Goal: Information Seeking & Learning: Learn about a topic

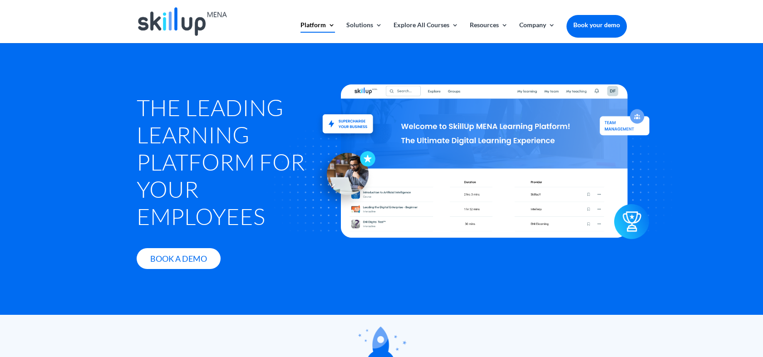
click at [182, 111] on h1 "The Leading Learning Platform for Your Employees" at bounding box center [227, 164] width 180 height 141
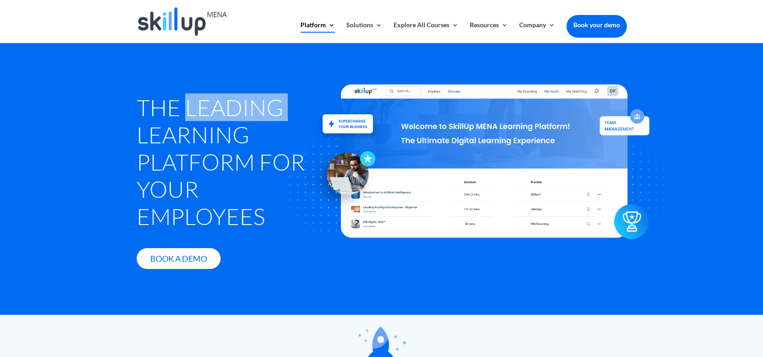
click at [182, 111] on h1 "The Leading Learning Platform for Your Employees" at bounding box center [227, 164] width 180 height 141
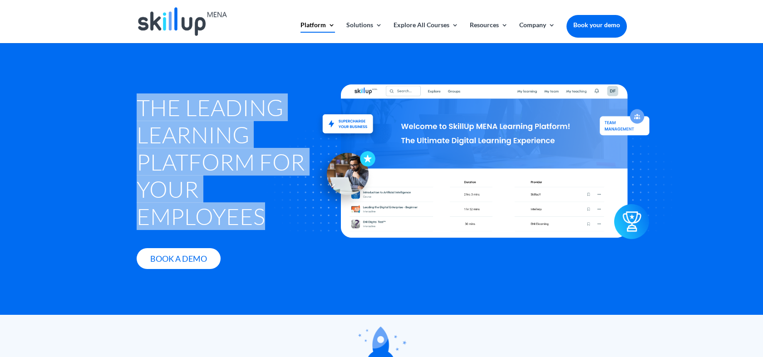
click at [182, 111] on h1 "The Leading Learning Platform for Your Employees" at bounding box center [227, 164] width 180 height 141
drag, startPoint x: 182, startPoint y: 111, endPoint x: 162, endPoint y: 163, distance: 56.3
click at [162, 163] on h1 "The Leading Learning Platform for Your Employees" at bounding box center [227, 164] width 180 height 141
click at [176, 123] on h1 "The Leading Learning Platform for Your Employees" at bounding box center [227, 164] width 180 height 141
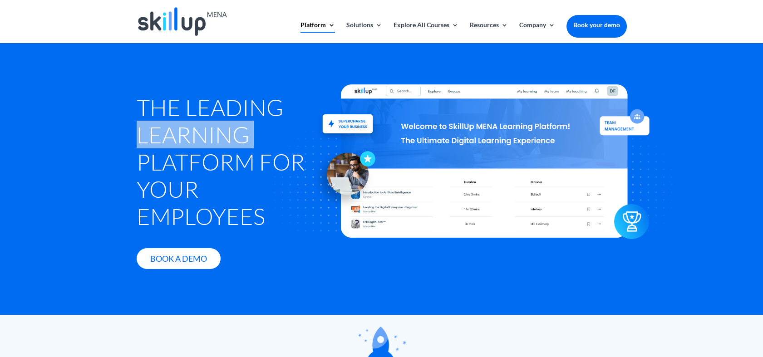
click at [176, 123] on h1 "The Leading Learning Platform for Your Employees" at bounding box center [227, 164] width 180 height 141
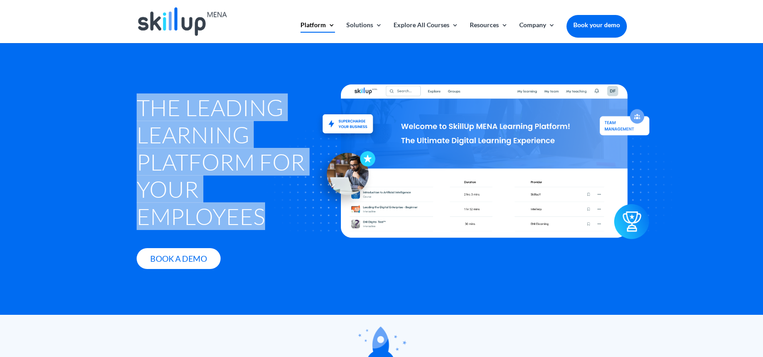
click at [176, 123] on h1 "The Leading Learning Platform for Your Employees" at bounding box center [227, 164] width 180 height 141
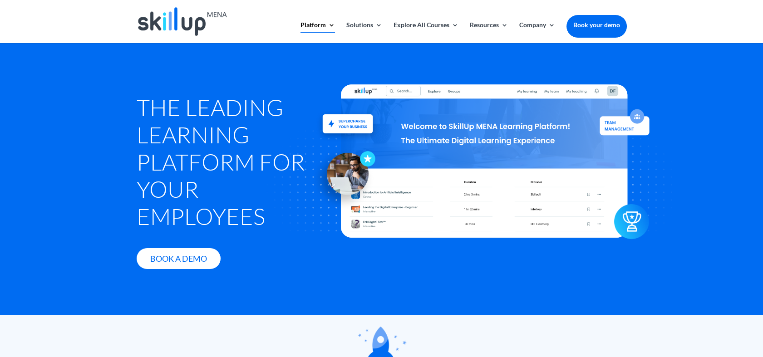
click at [273, 227] on div at bounding box center [484, 161] width 499 height 288
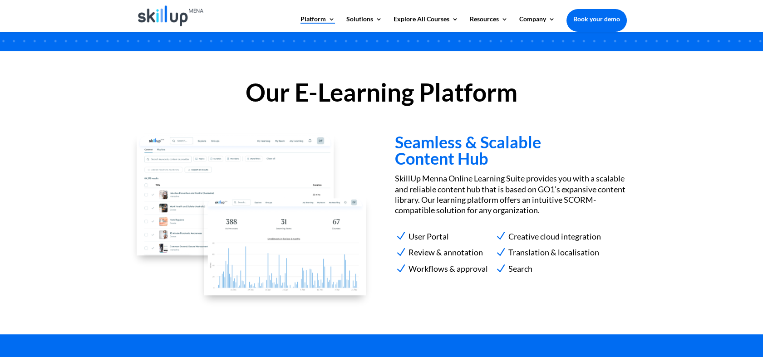
scroll to position [756, 0]
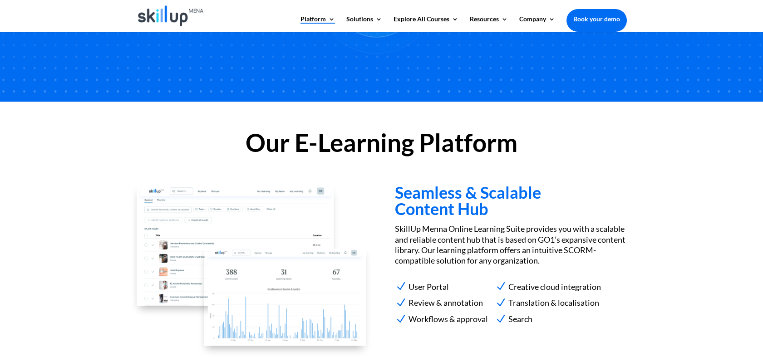
click at [334, 135] on h2 "Our E-Learning Platform" at bounding box center [382, 144] width 490 height 29
click at [282, 141] on h2 "Our E-Learning Platform" at bounding box center [382, 144] width 490 height 29
click at [329, 142] on h2 "Our E-Learning Platform" at bounding box center [382, 144] width 490 height 29
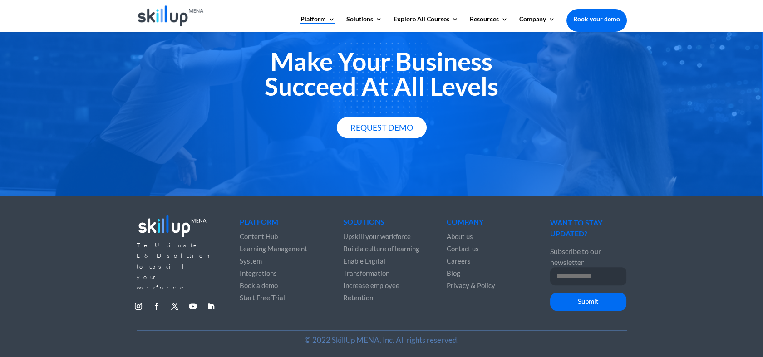
scroll to position [1231, 0]
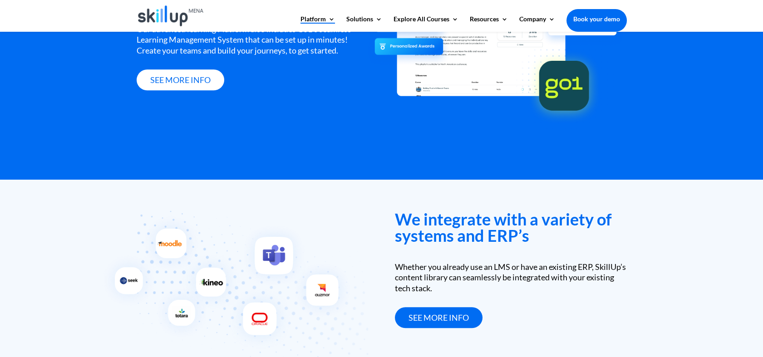
click at [468, 219] on h3 "We integrate with a variety of systems and ERP’s" at bounding box center [510, 229] width 231 height 37
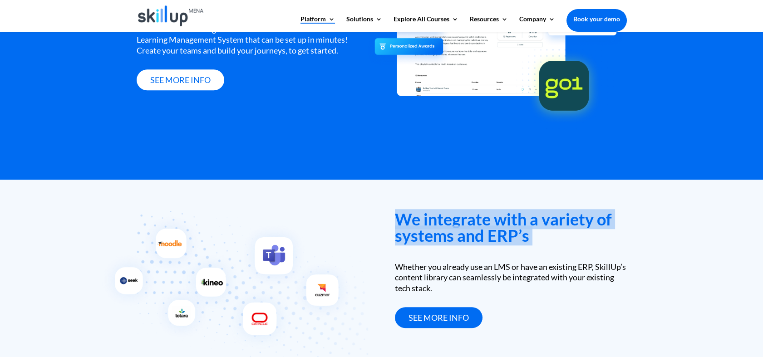
click at [468, 219] on h3 "We integrate with a variety of systems and ERP’s" at bounding box center [510, 229] width 231 height 37
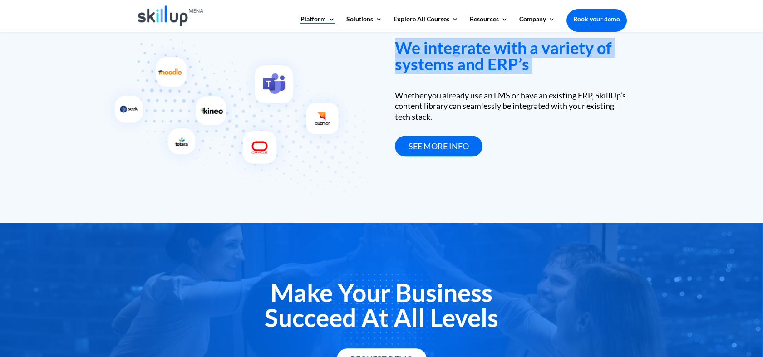
scroll to position [1331, 0]
